Goal: Transaction & Acquisition: Subscribe to service/newsletter

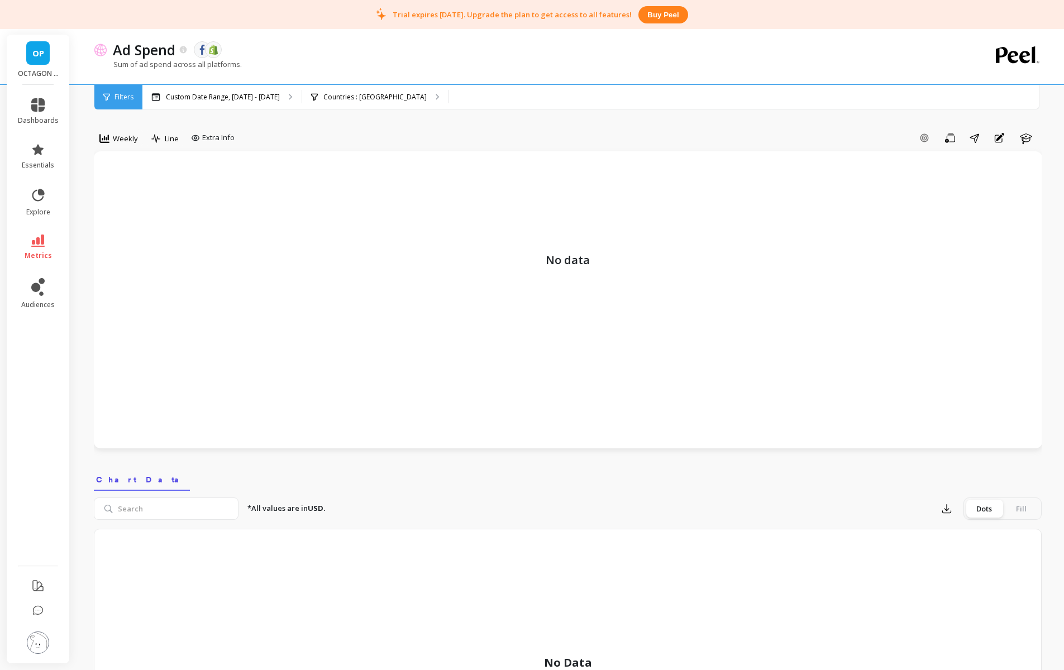
click at [529, 20] on div "Trial expires in 4 days. Upgrade the plan to get access to all features! Buy pe…" at bounding box center [532, 14] width 1064 height 29
click at [35, 637] on img at bounding box center [38, 643] width 22 height 22
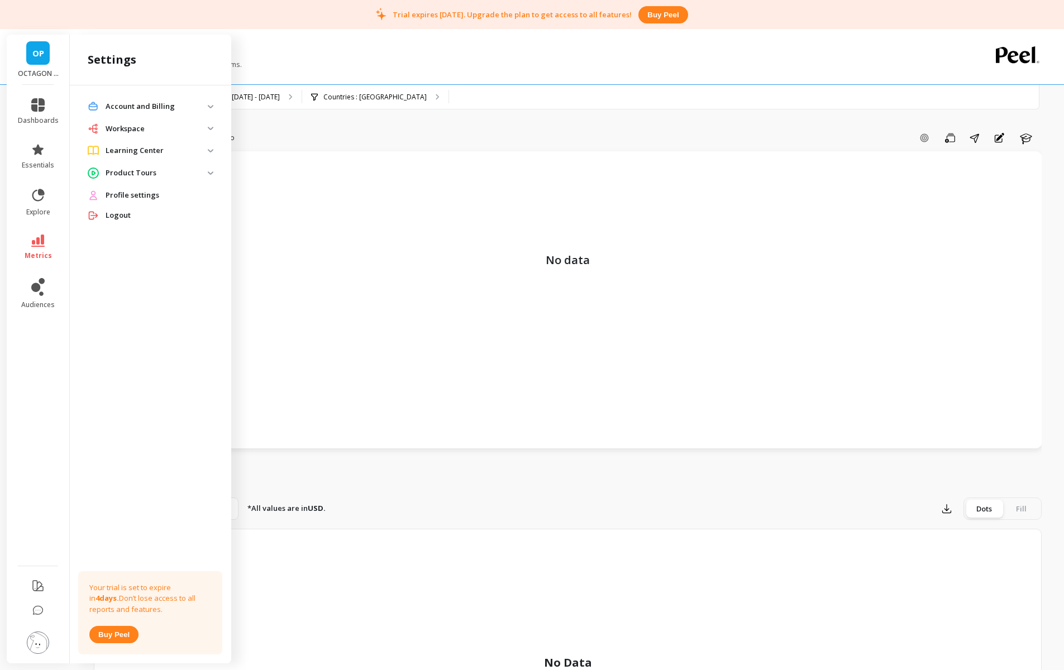
click at [155, 191] on span "Profile settings" at bounding box center [133, 195] width 54 height 11
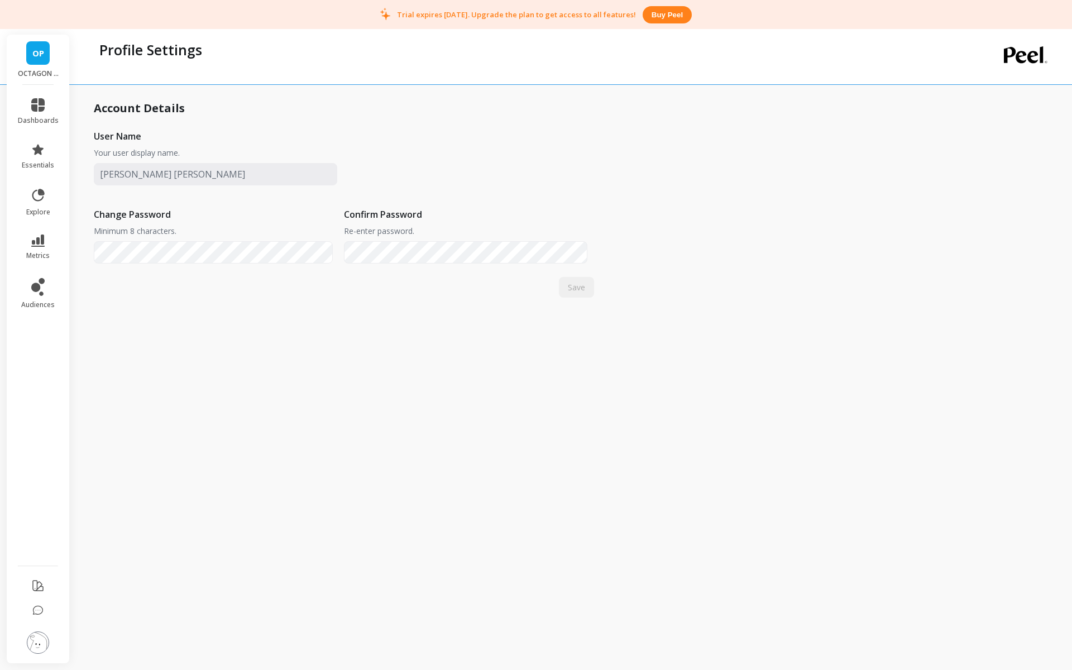
click at [665, 19] on button "Buy peel" at bounding box center [667, 14] width 49 height 17
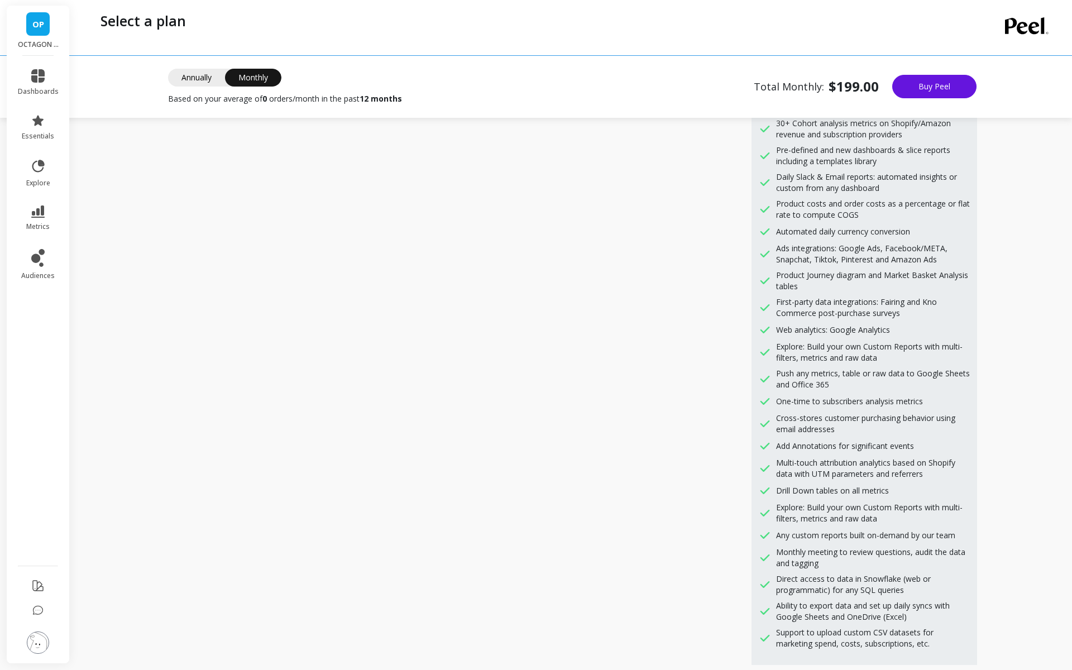
scroll to position [600, 0]
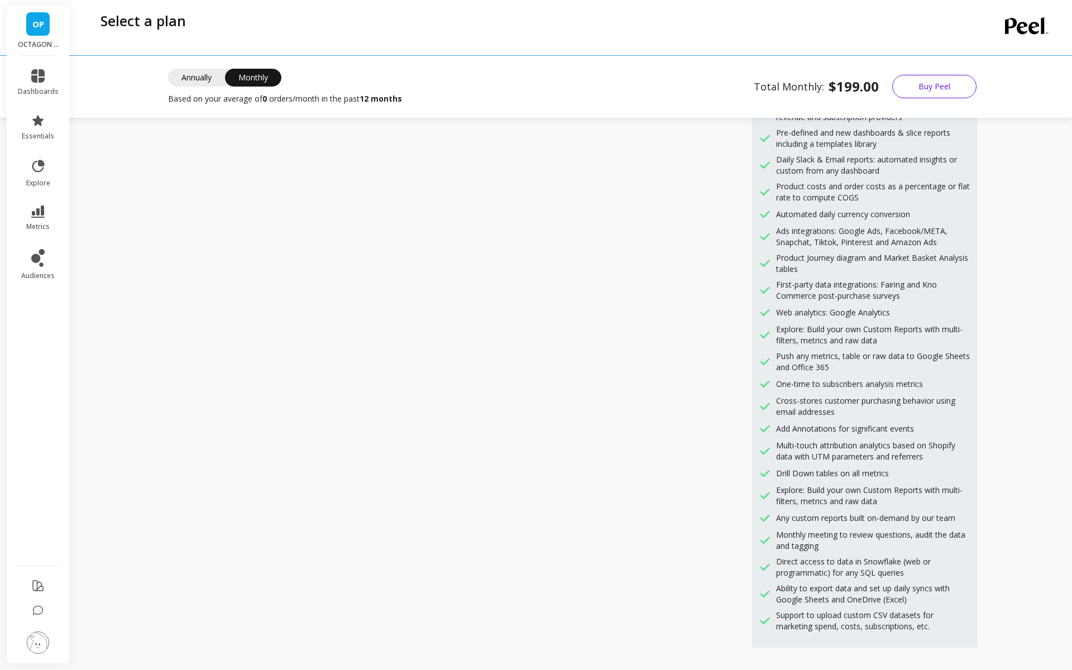
click at [946, 93] on button "Buy Peel" at bounding box center [935, 86] width 84 height 23
